Goal: Navigation & Orientation: Go to known website

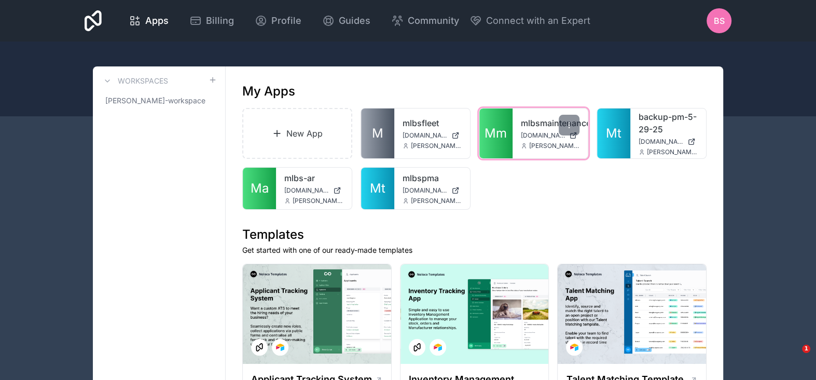
click at [550, 143] on span "[PERSON_NAME][EMAIL_ADDRESS][PERSON_NAME][DOMAIN_NAME]" at bounding box center [554, 146] width 51 height 8
click at [547, 136] on span "[DOMAIN_NAME]" at bounding box center [543, 135] width 45 height 8
click at [560, 195] on div "New App M mlbsfleet mlbsfleet.noloco.co brian.sommers@mifflinburglumber.com Mm …" at bounding box center [474, 159] width 464 height 102
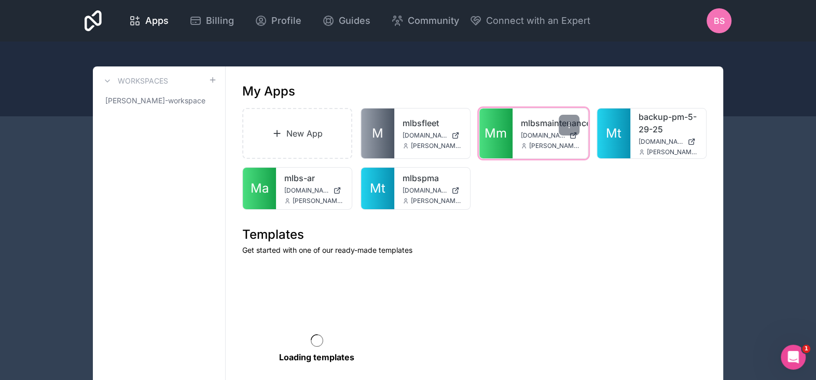
click at [533, 139] on span "[DOMAIN_NAME]" at bounding box center [543, 135] width 45 height 8
